Goal: Transaction & Acquisition: Book appointment/travel/reservation

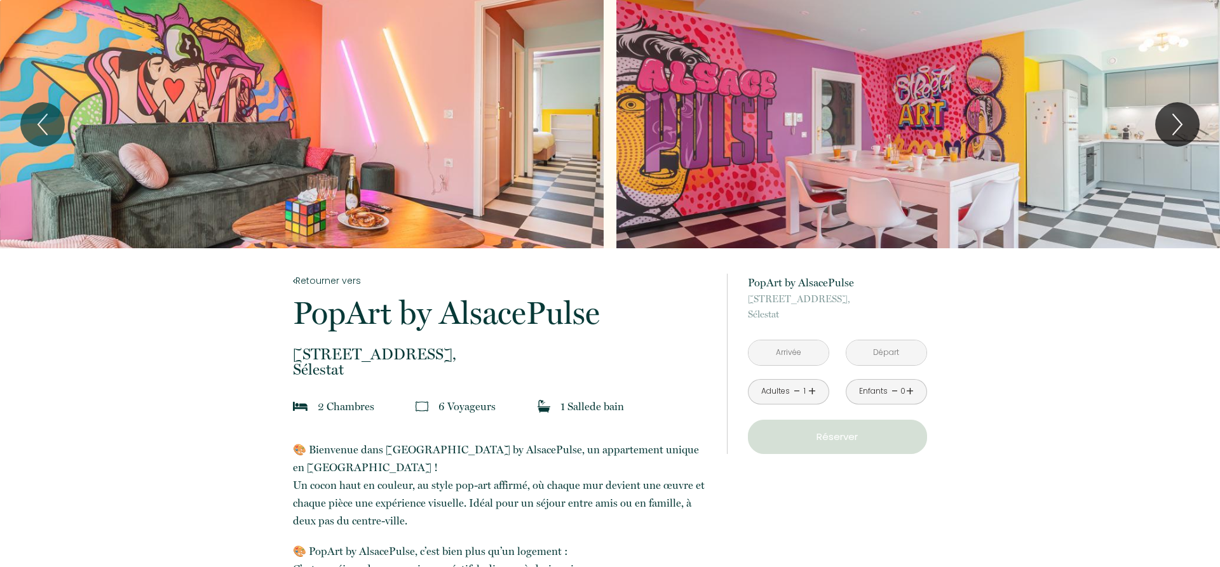
click at [802, 360] on input "text" at bounding box center [788, 352] width 80 height 25
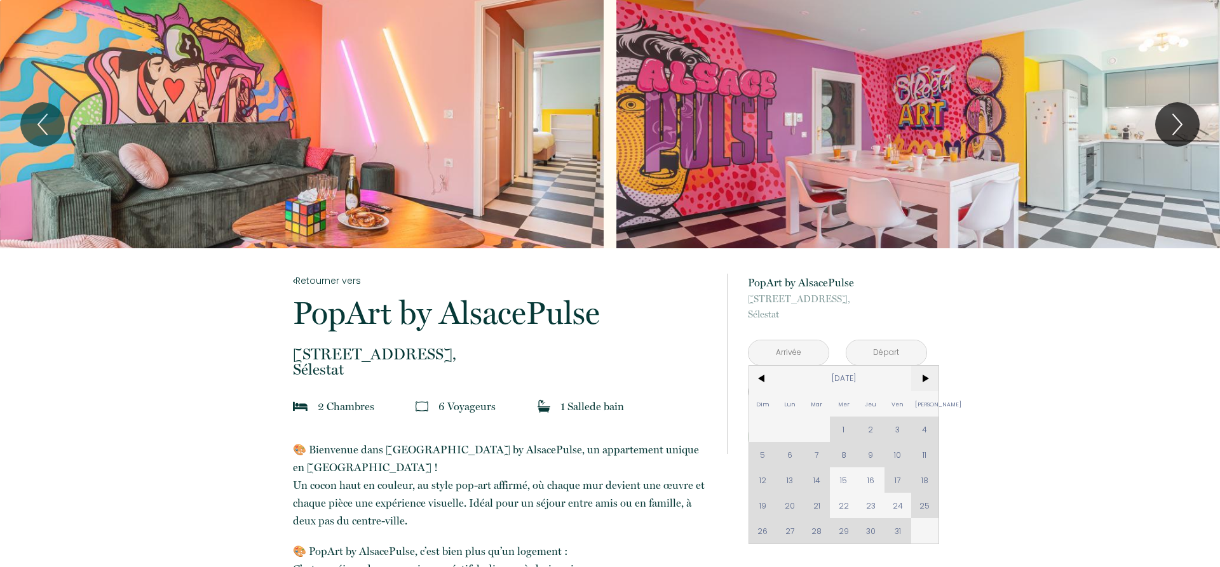
click at [928, 377] on span ">" at bounding box center [924, 378] width 27 height 25
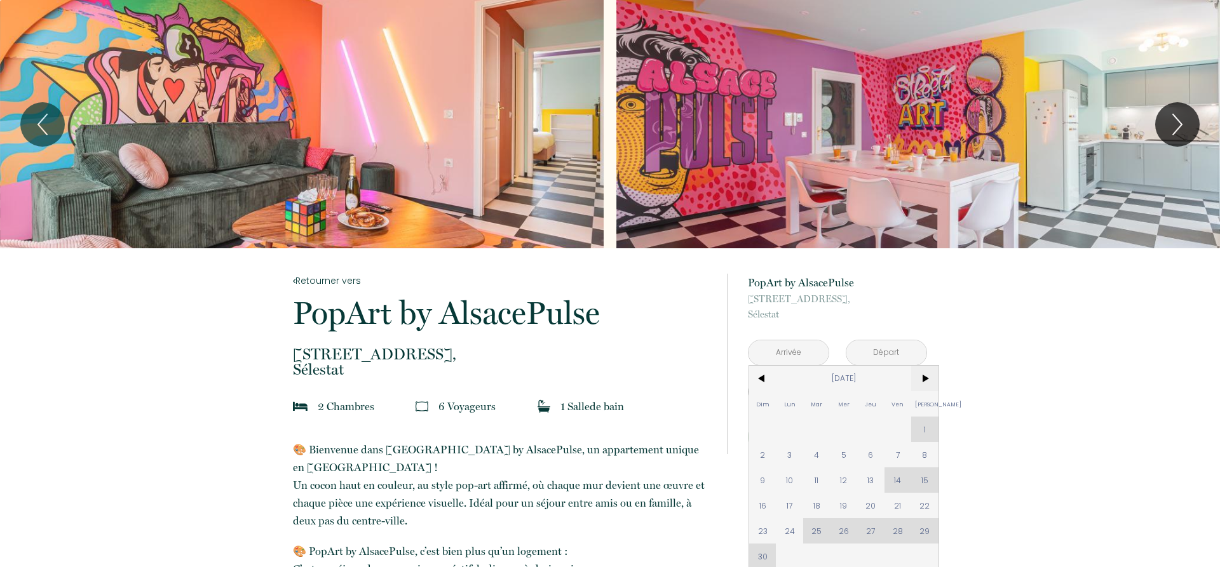
click at [928, 376] on span ">" at bounding box center [924, 378] width 27 height 25
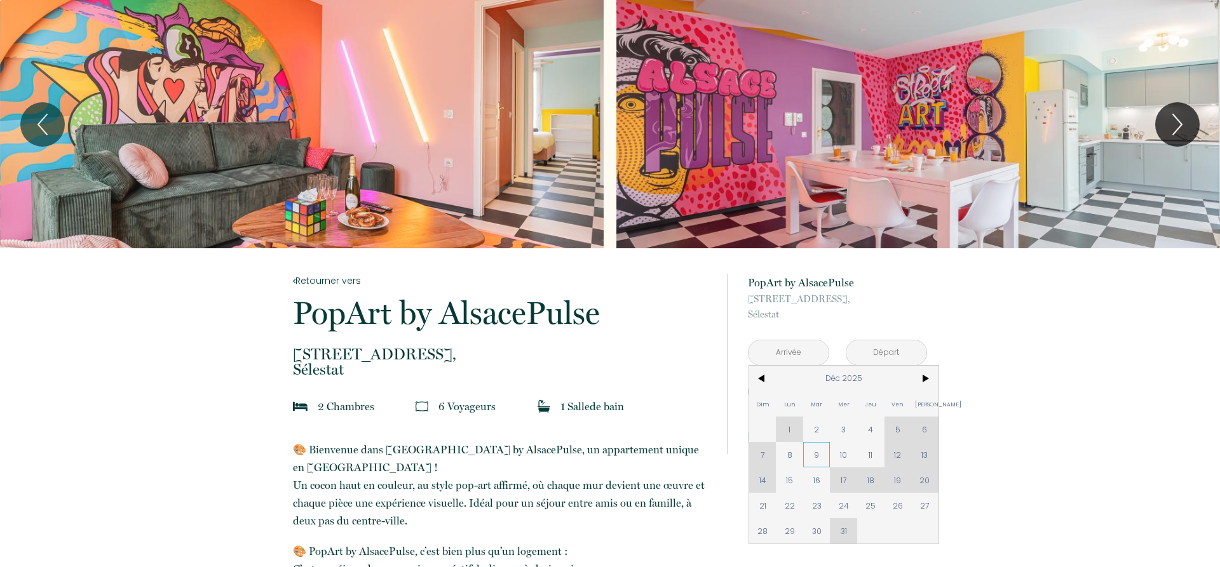
click at [818, 454] on span "9" at bounding box center [816, 454] width 27 height 25
type input "[DATE]"
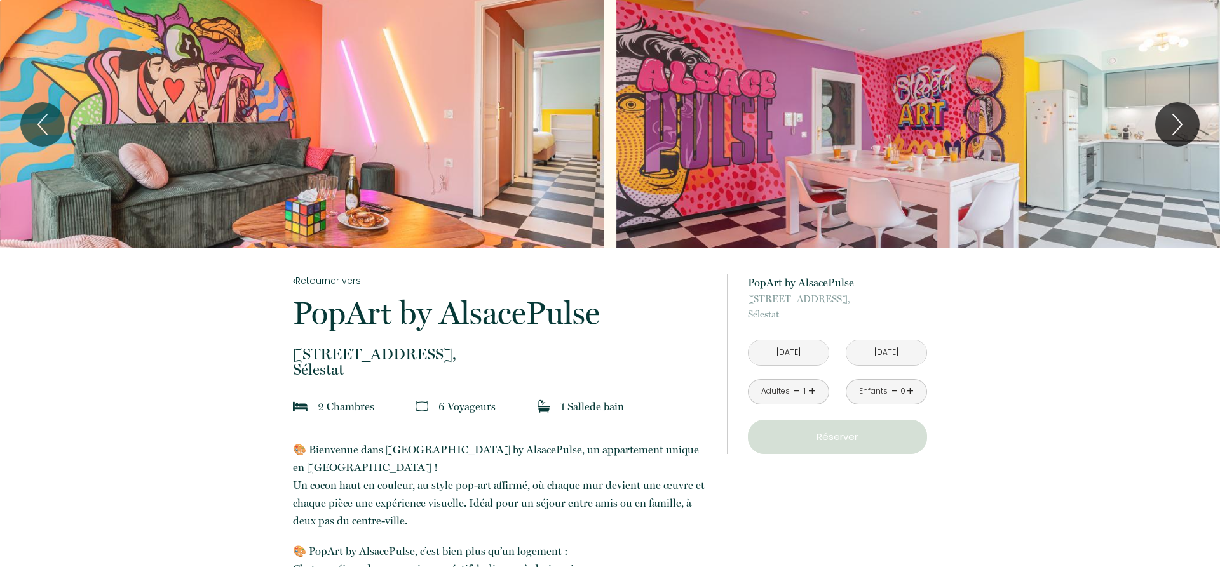
click at [892, 454] on button "Réserver" at bounding box center [837, 437] width 179 height 34
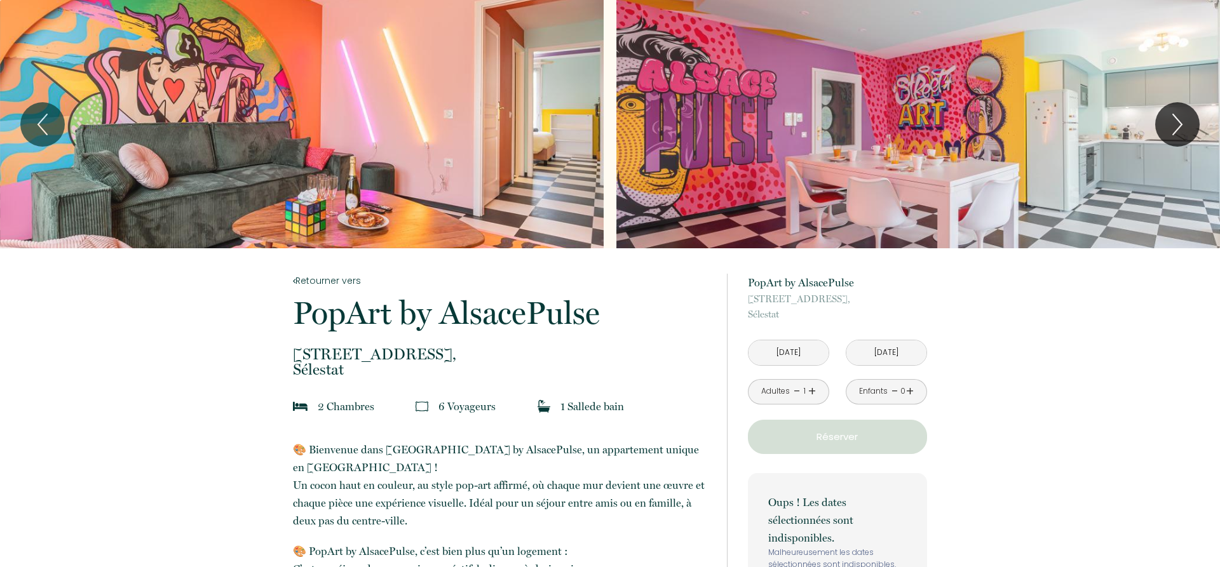
click at [892, 356] on input "[DATE]" at bounding box center [886, 352] width 80 height 25
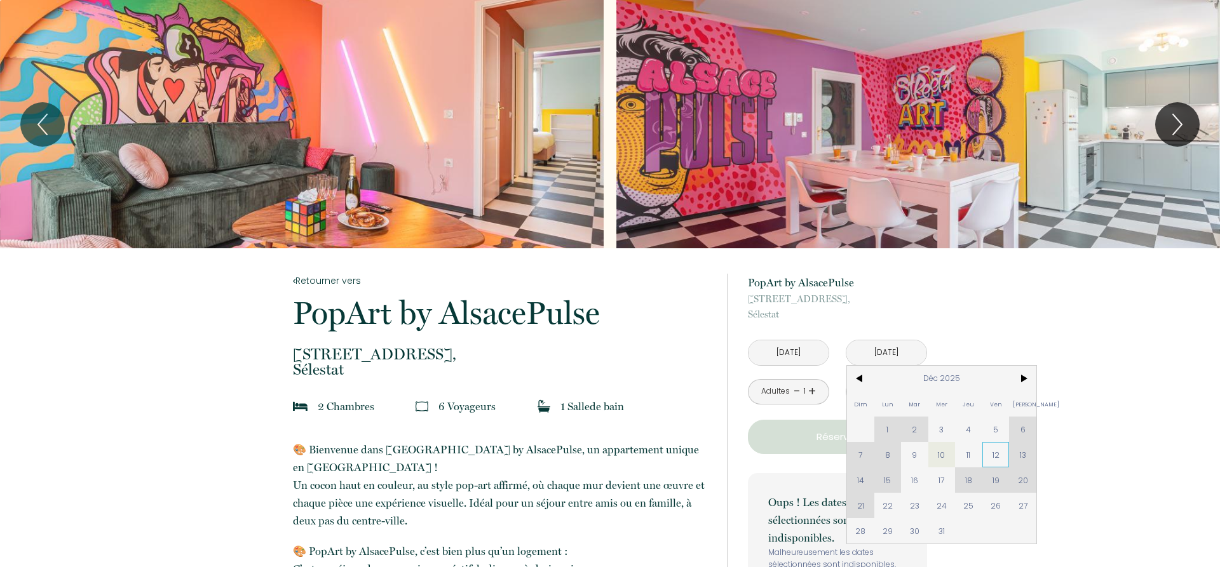
click at [998, 459] on span "12" at bounding box center [995, 454] width 27 height 25
type input "[DATE]"
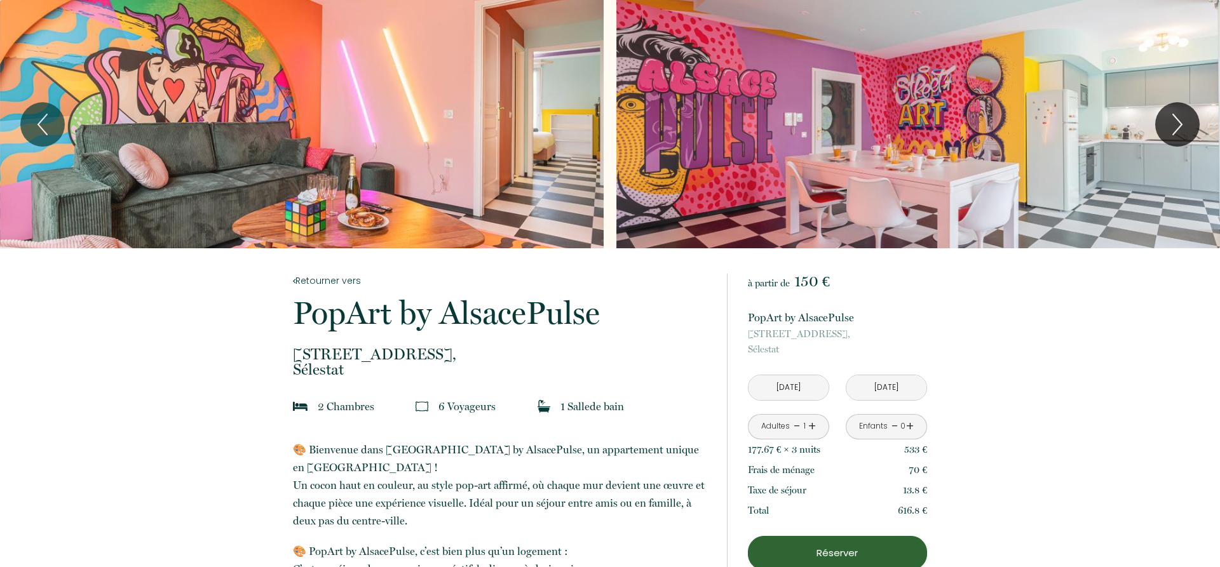
click at [811, 425] on link "+" at bounding box center [812, 427] width 8 height 20
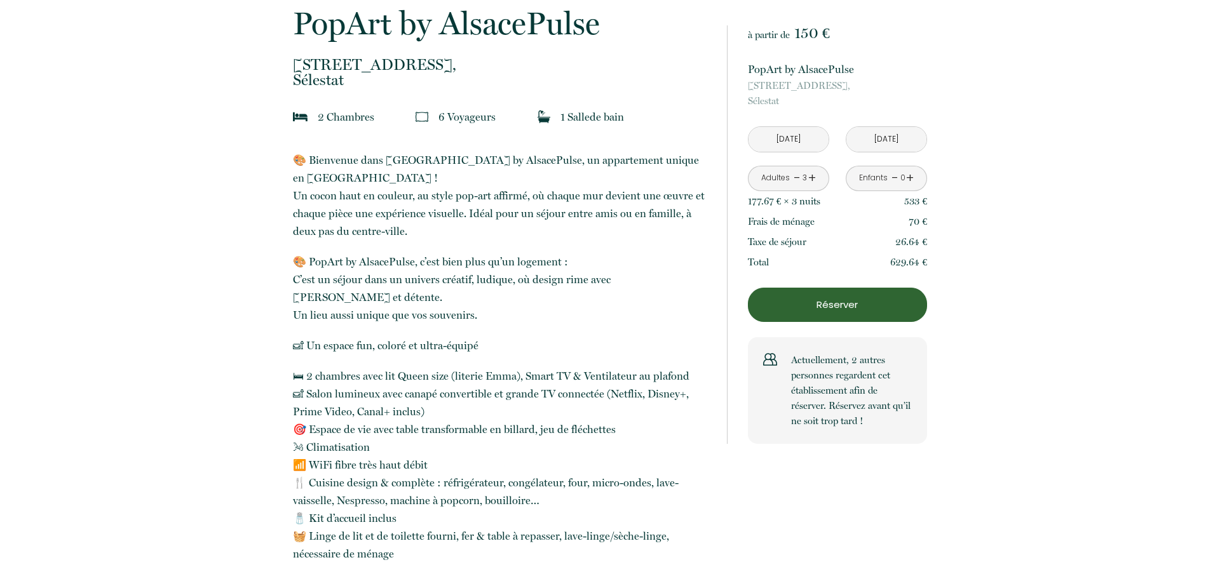
scroll to position [324, 0]
